Goal: Find specific page/section: Find specific page/section

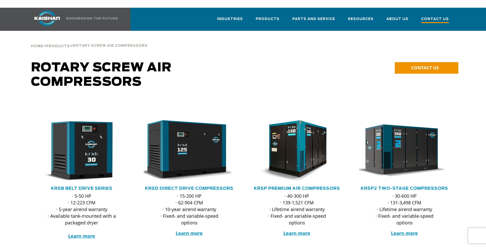
click at [432, 16] on span "Contact Us" at bounding box center [435, 19] width 28 height 7
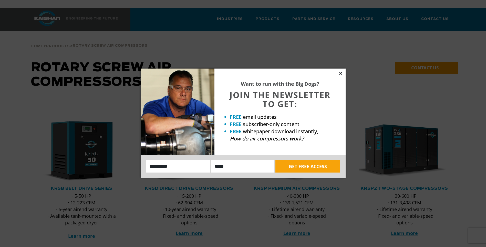
click at [342, 73] on icon at bounding box center [341, 73] width 5 height 5
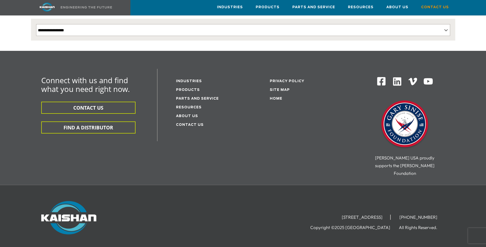
scroll to position [106, 0]
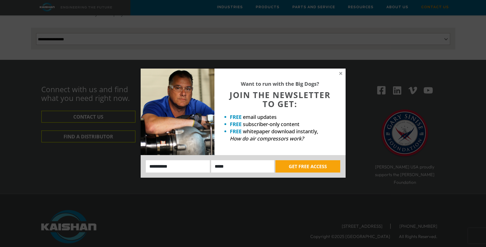
click at [93, 151] on div "Want to run with the Big Dogs? JOIN THE NEWSLETTER TO GET: FREE email updates F…" at bounding box center [243, 123] width 486 height 247
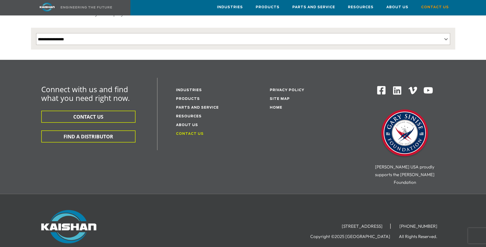
click at [187, 132] on link "Contact Us" at bounding box center [190, 133] width 28 height 3
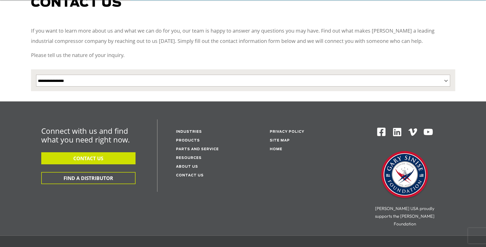
scroll to position [77, 0]
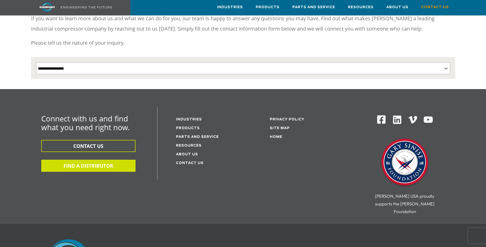
click at [102, 159] on button "FIND A DISTRIBUTOR" at bounding box center [88, 165] width 94 height 12
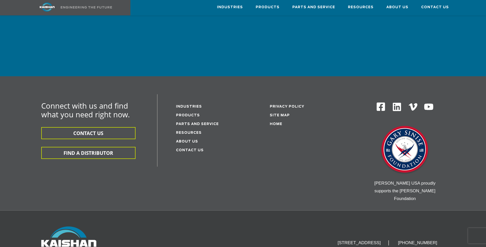
scroll to position [1633, 0]
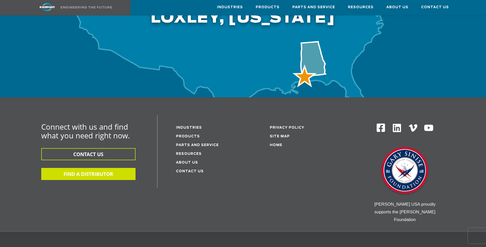
click at [104, 168] on button "FIND A DISTRIBUTOR" at bounding box center [88, 174] width 94 height 12
